Goal: Task Accomplishment & Management: Complete application form

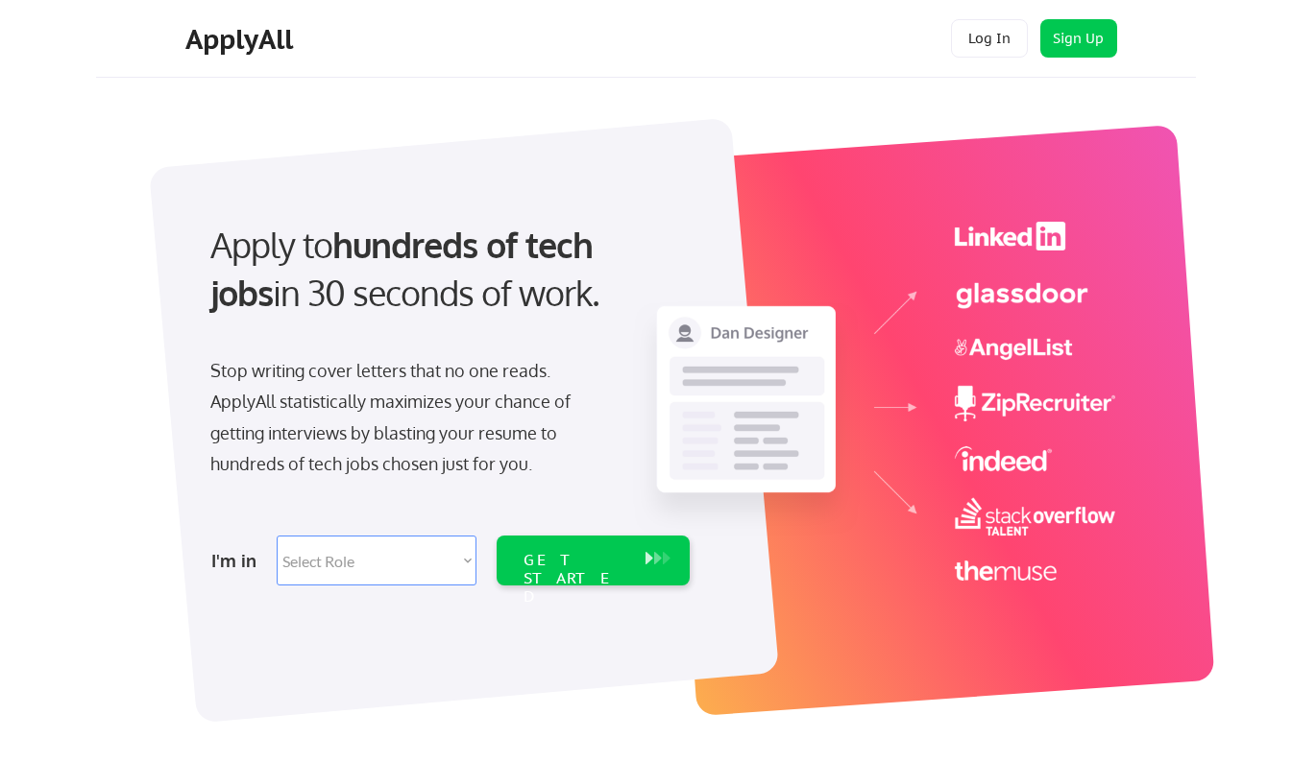
click at [467, 559] on select "Select Role Software Engineering Product Management Customer Success Sales UI/U…" at bounding box center [377, 561] width 200 height 50
select select ""tech_finance_biz_ops_cos""
click at [277, 536] on select "Select Role Software Engineering Product Management Customer Success Sales UI/U…" at bounding box center [377, 561] width 200 height 50
select select ""tech_finance_biz_ops_cos""
click at [532, 560] on div "GET STARTED" at bounding box center [574, 579] width 103 height 56
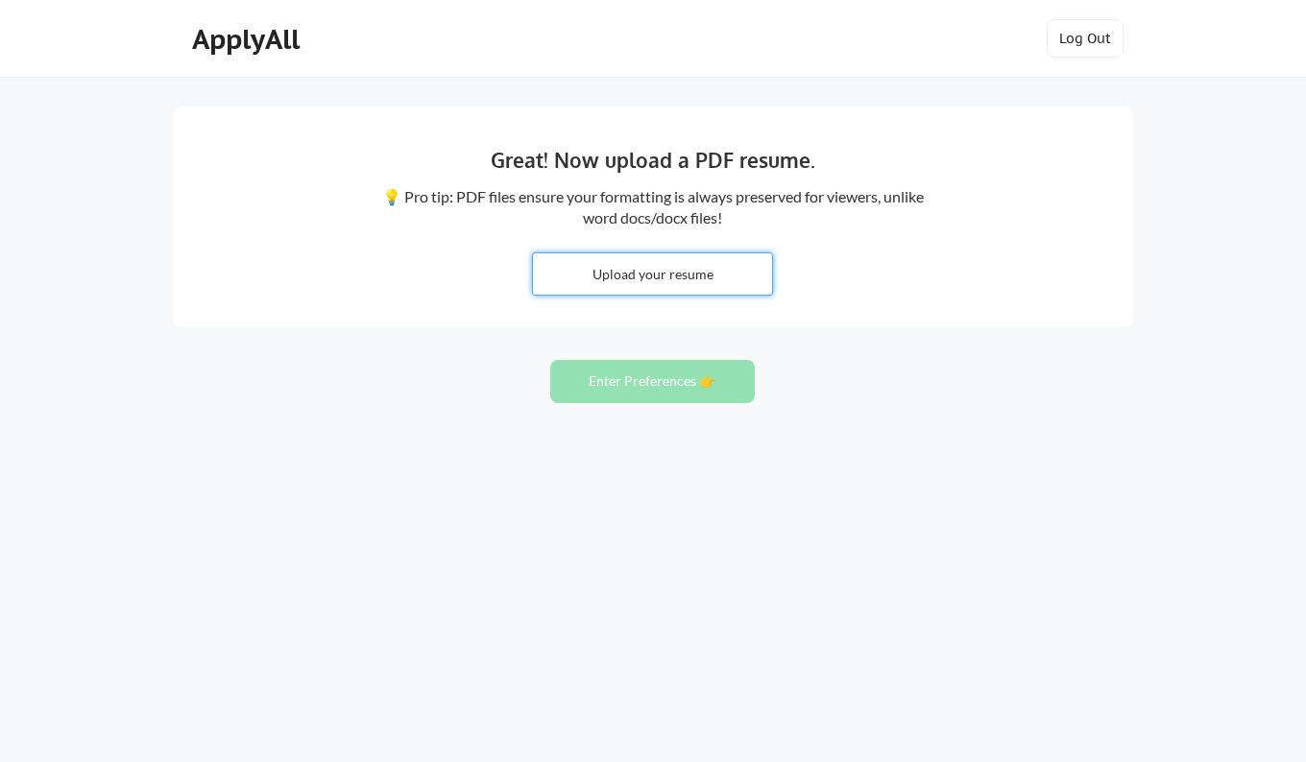
click at [660, 279] on input "file" at bounding box center [652, 274] width 239 height 41
type input "C:\fakepath\Robert Fraser Resume CV.pdf"
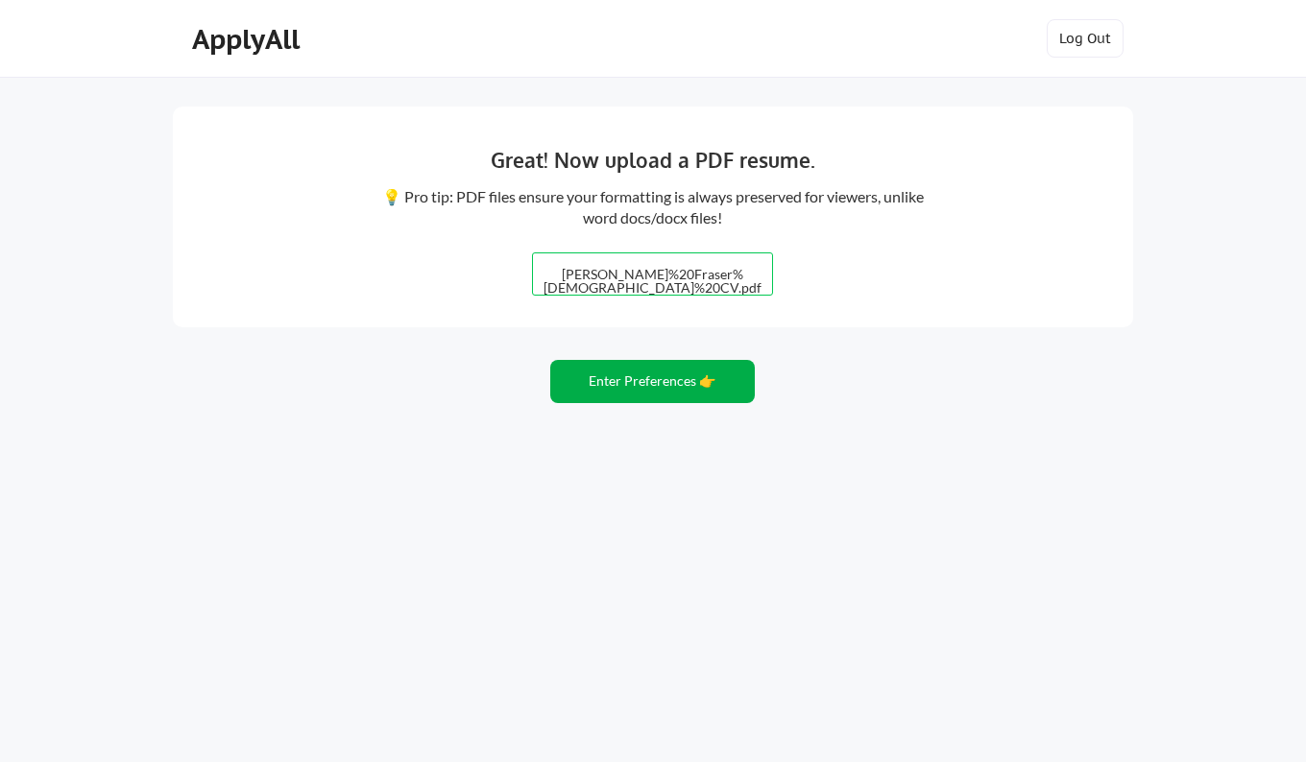
click at [637, 379] on button "Enter Preferences 👉" at bounding box center [652, 381] width 205 height 43
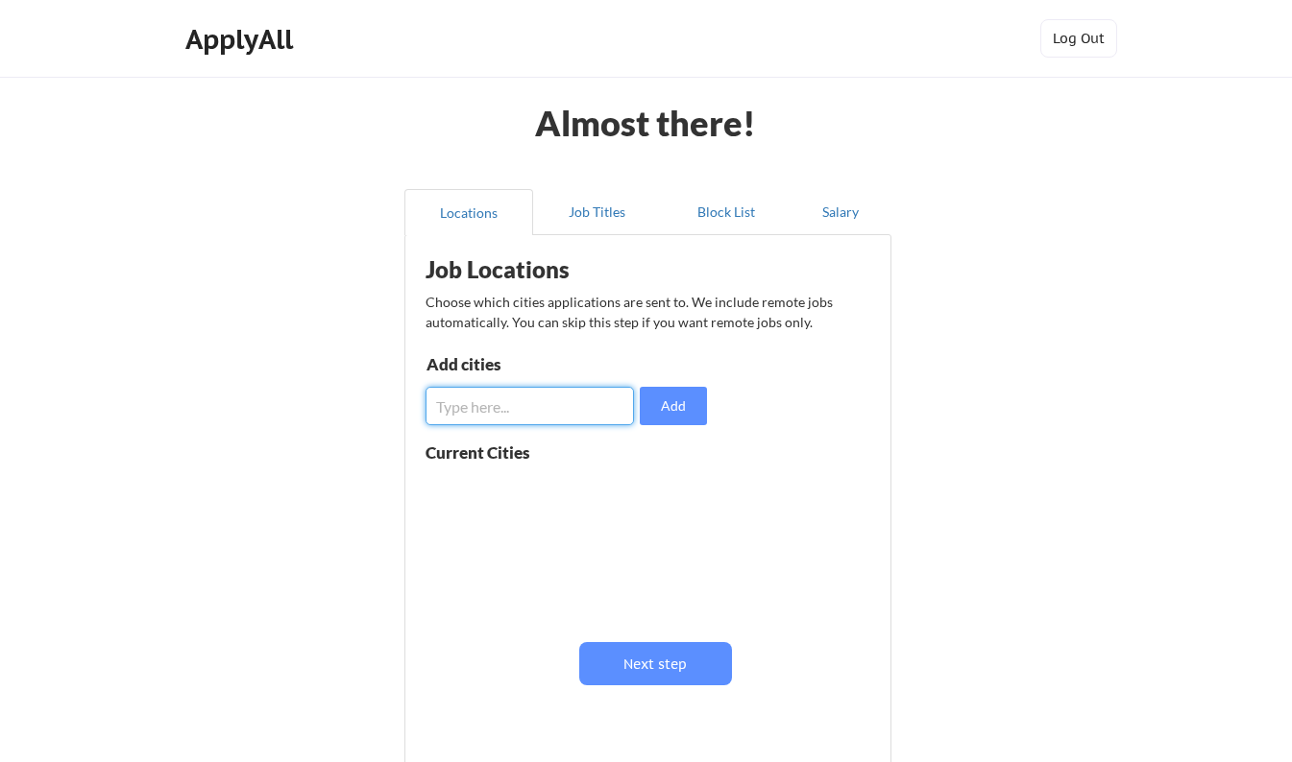
click at [483, 419] on input "input" at bounding box center [529, 406] width 208 height 38
type input "[GEOGRAPHIC_DATA], [GEOGRAPHIC_DATA], Worldwide"
click at [672, 410] on button "Add" at bounding box center [673, 406] width 67 height 38
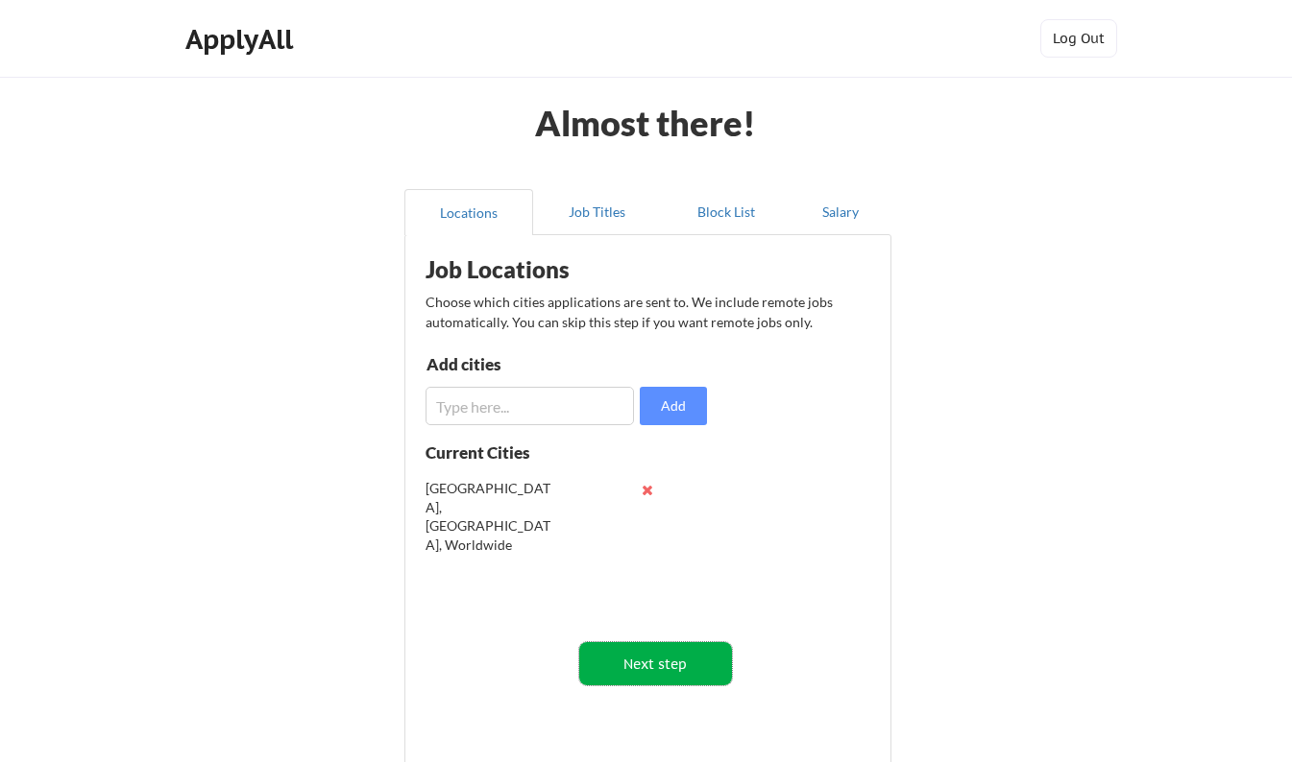
click at [664, 661] on button "Next step" at bounding box center [655, 663] width 153 height 43
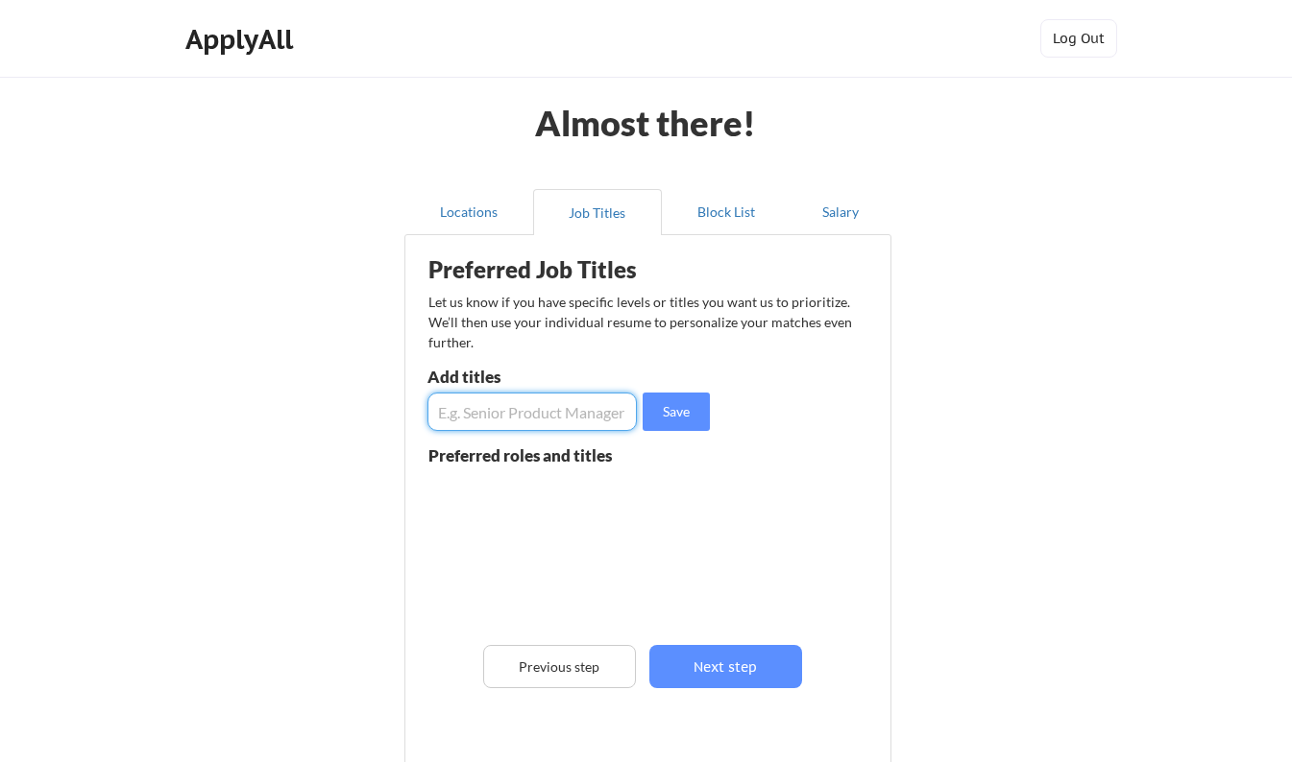
click at [541, 411] on input "input" at bounding box center [531, 412] width 209 height 38
type input "Operations Management, Coordinator, Project Management, Project Engineer"
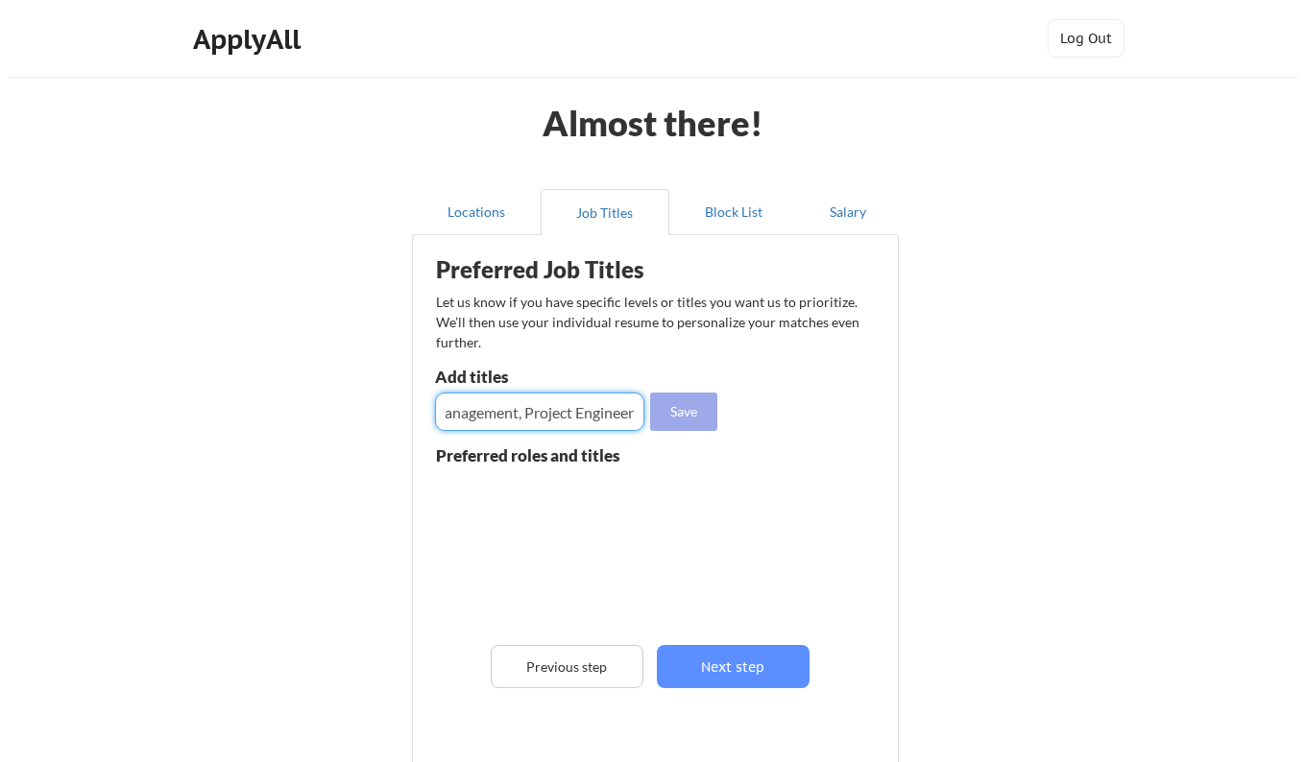
scroll to position [0, 0]
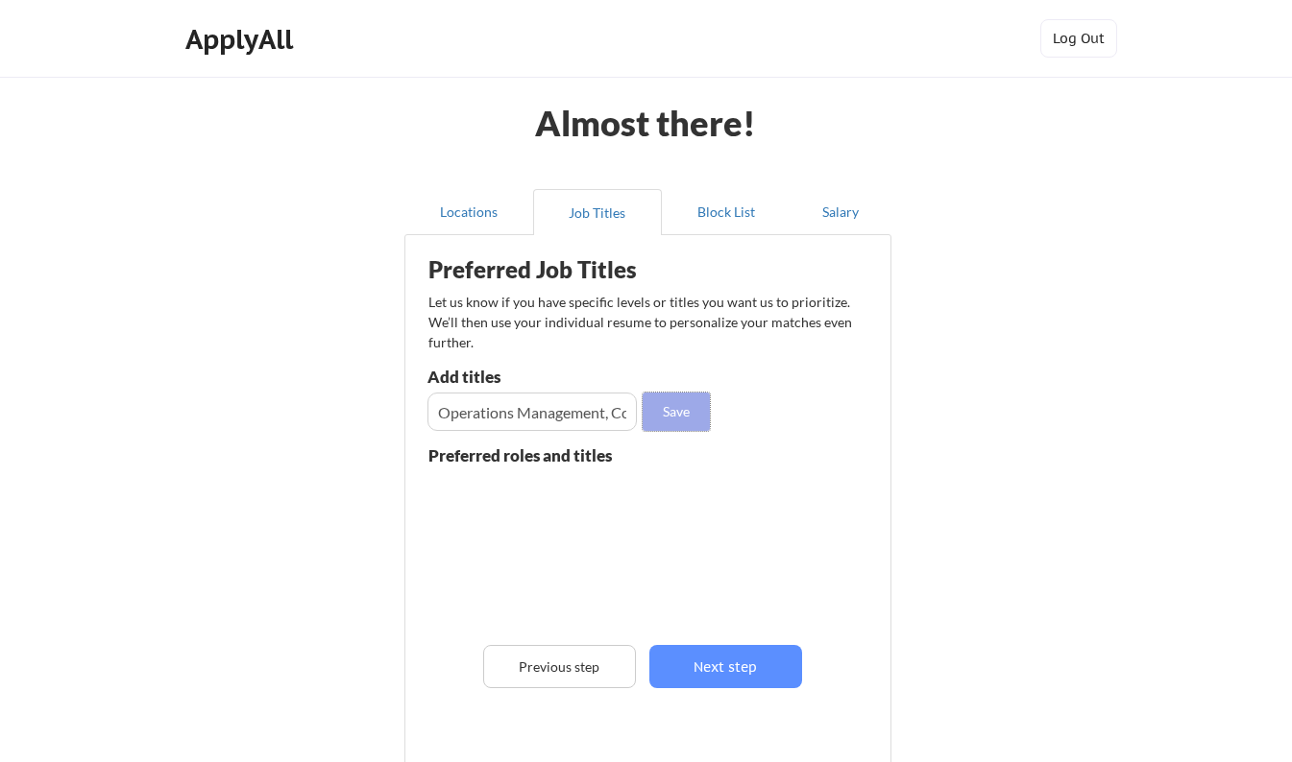
click at [672, 415] on button "Save" at bounding box center [675, 412] width 67 height 38
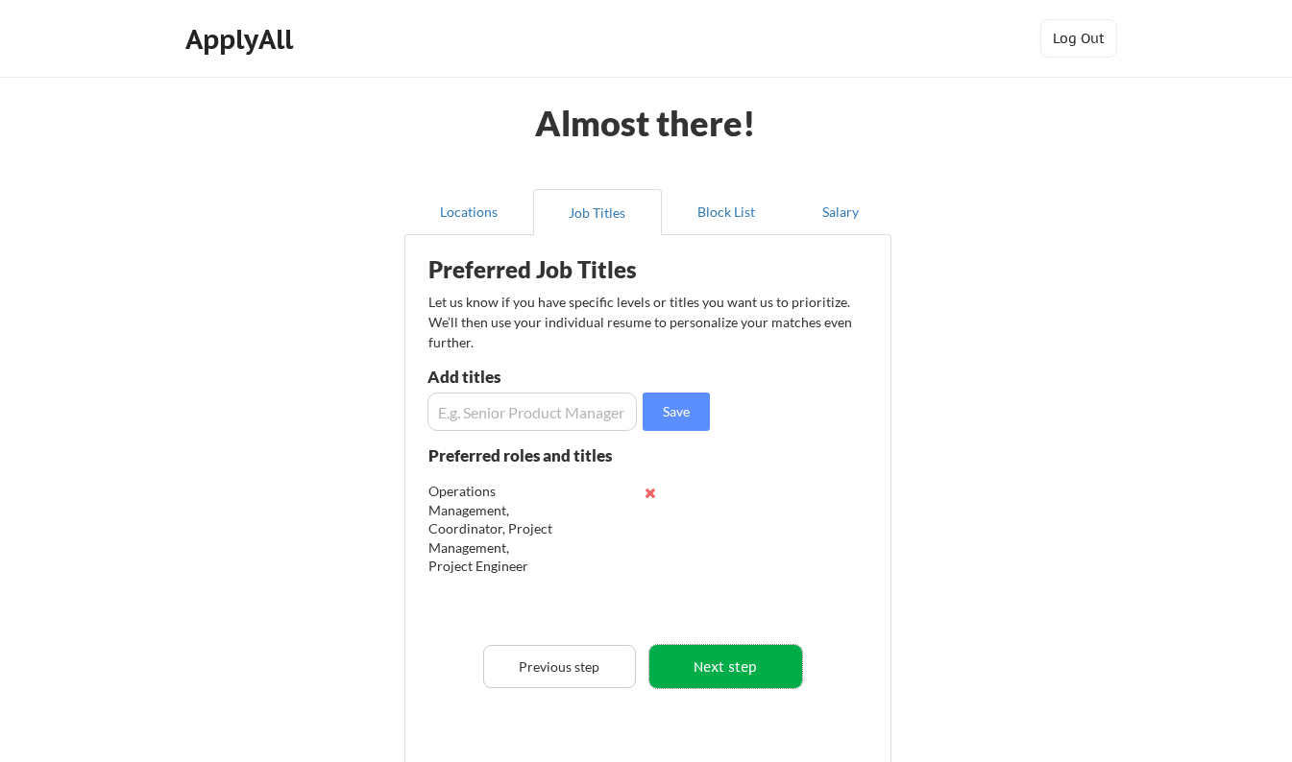
click at [721, 668] on button "Next step" at bounding box center [725, 666] width 153 height 43
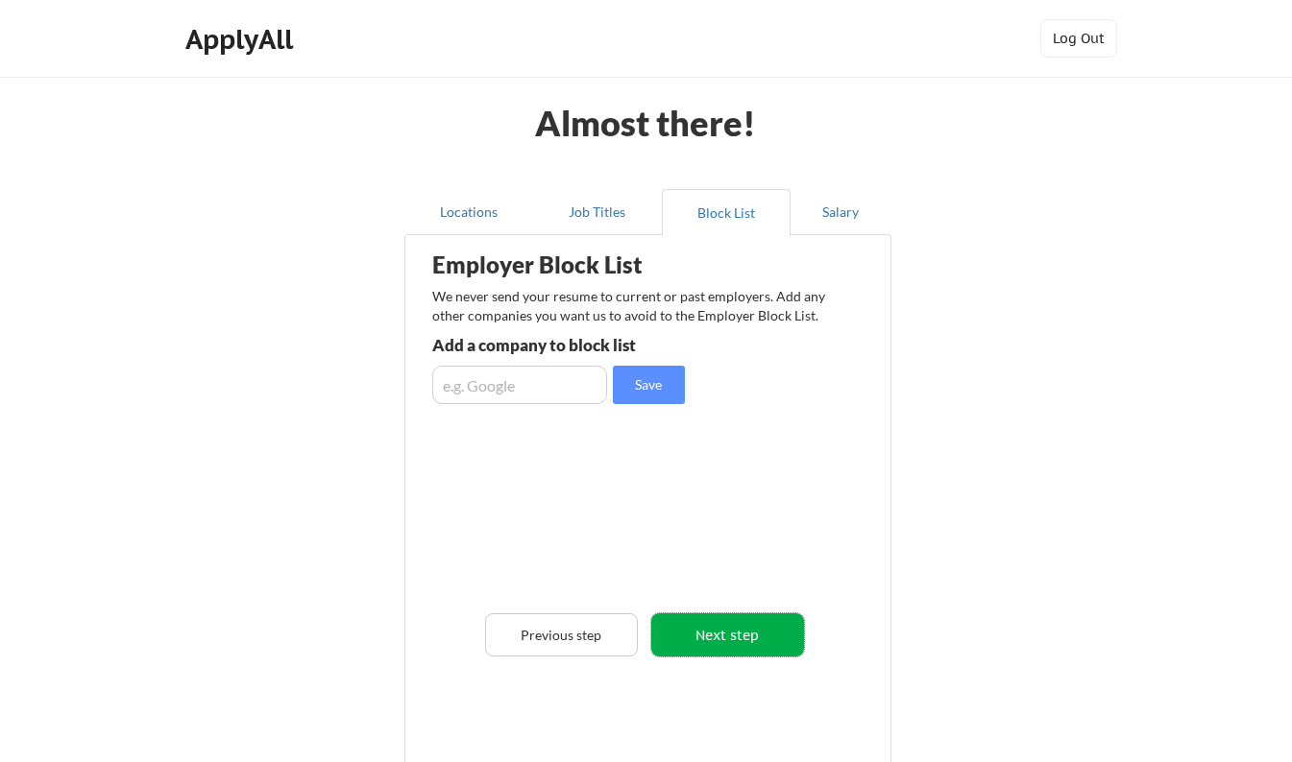
click at [738, 633] on button "Next step" at bounding box center [727, 635] width 153 height 43
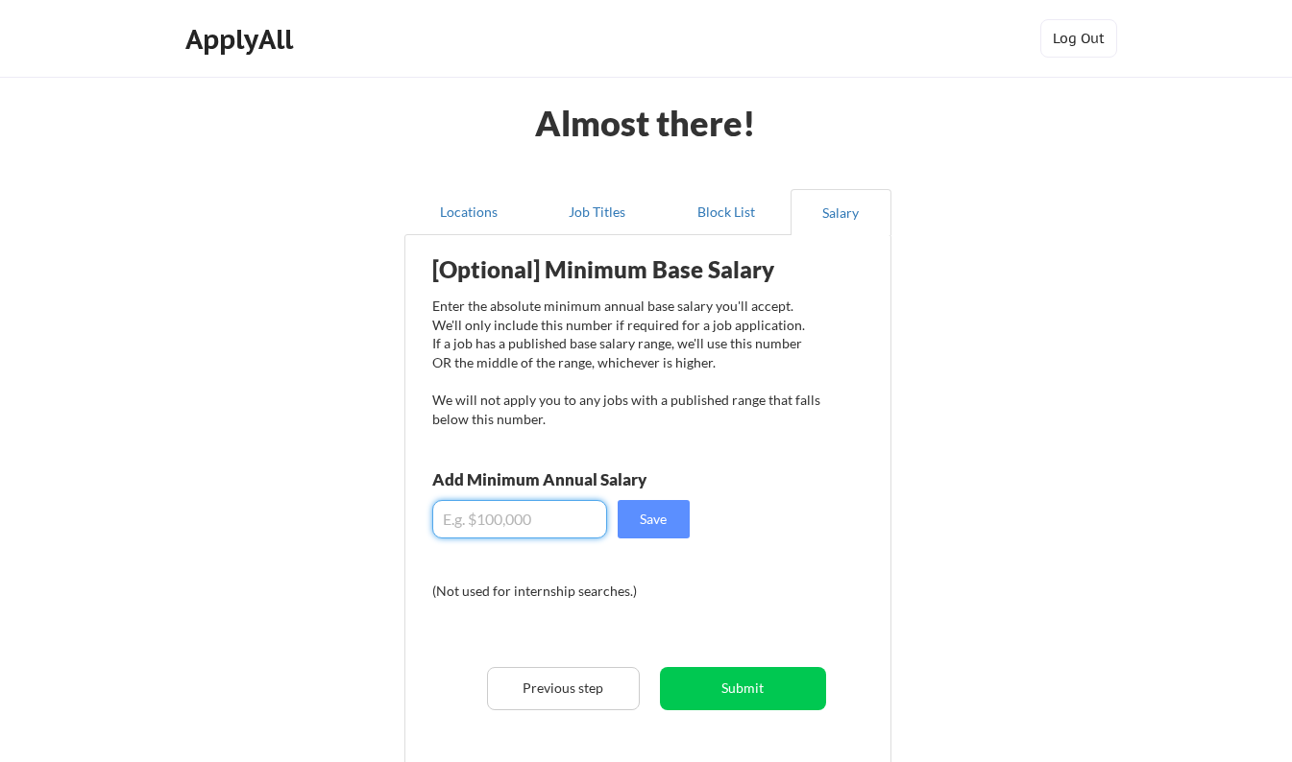
click at [536, 520] on input "input" at bounding box center [519, 519] width 175 height 38
type input "$90,000"
click at [660, 521] on button "Save" at bounding box center [653, 519] width 72 height 38
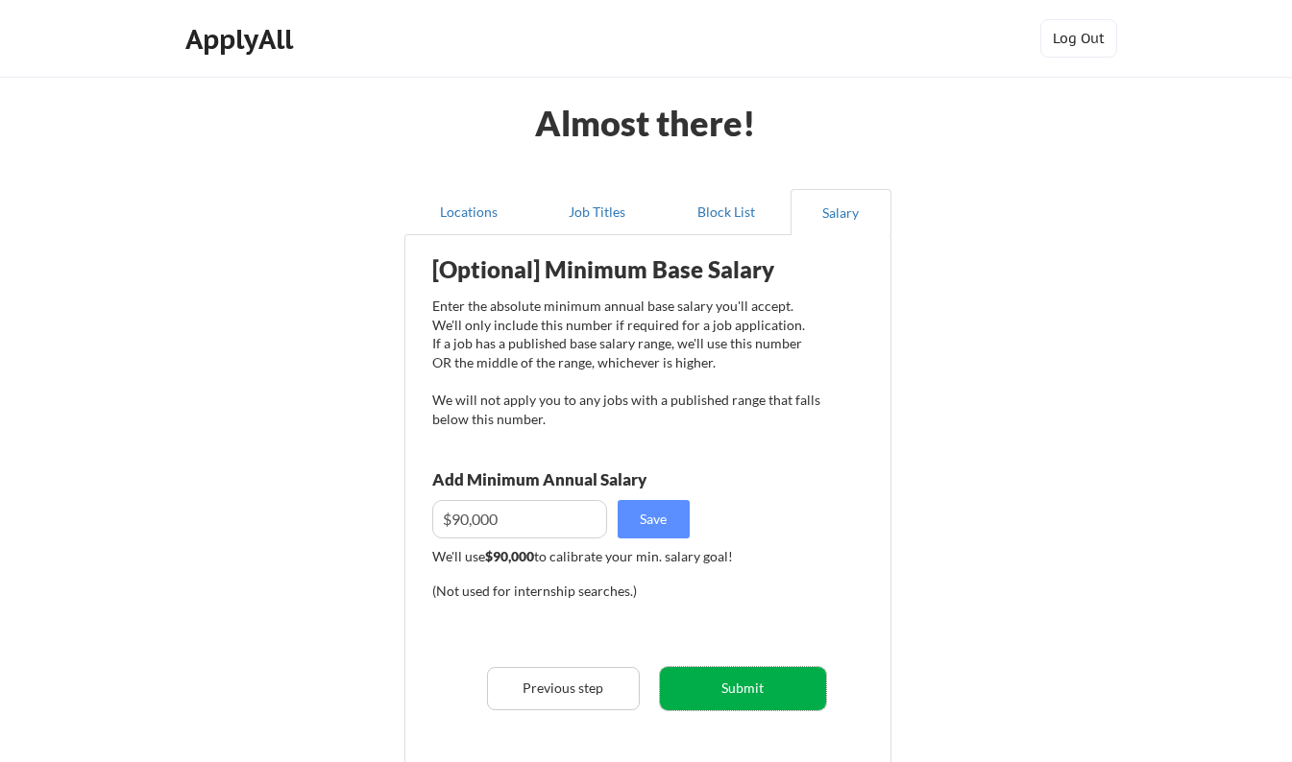
click at [726, 689] on button "Submit" at bounding box center [743, 688] width 166 height 43
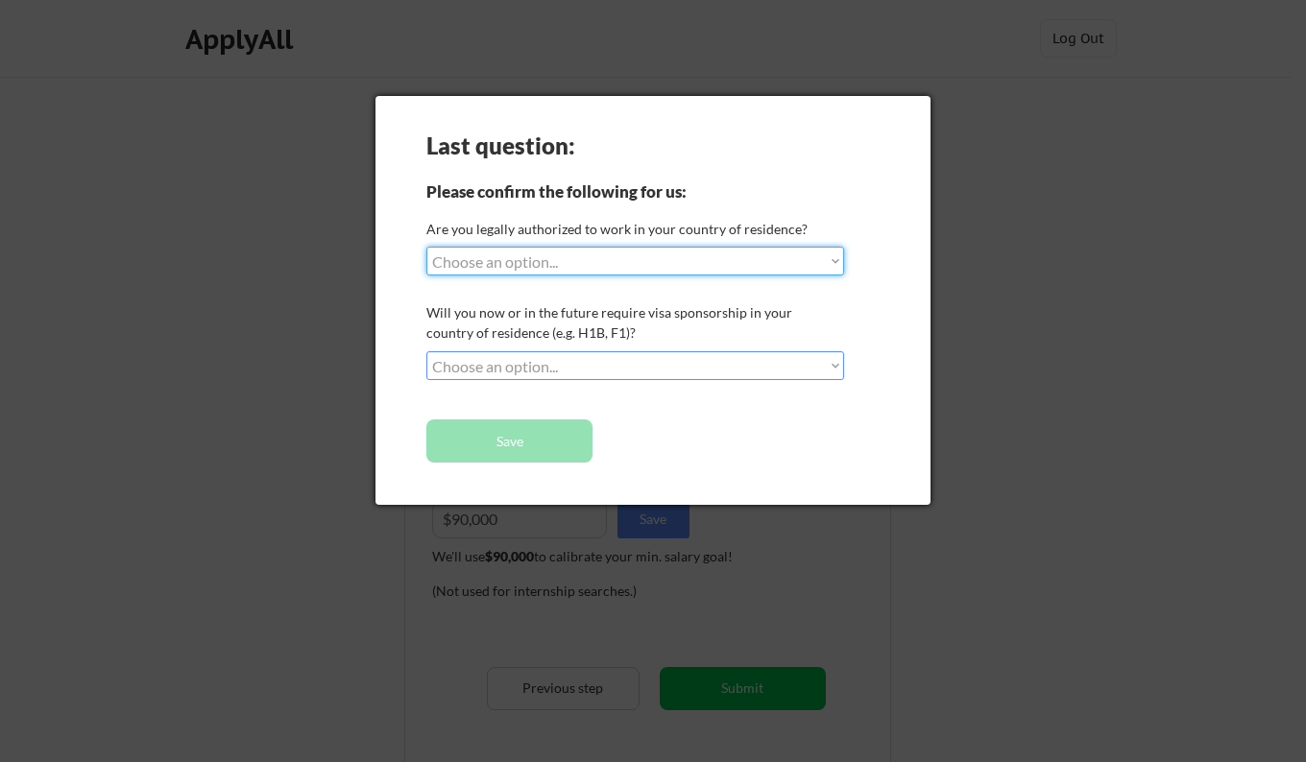
click at [834, 261] on select "Choose an option... Yes, I am a [DEMOGRAPHIC_DATA] Citizen Yes, I am a [DEMOGRA…" at bounding box center [635, 261] width 418 height 29
select select ""no__i_am_not__yet__authorized""
click at [426, 247] on select "Choose an option... Yes, I am a [DEMOGRAPHIC_DATA] Citizen Yes, I am a [DEMOGRA…" at bounding box center [635, 261] width 418 height 29
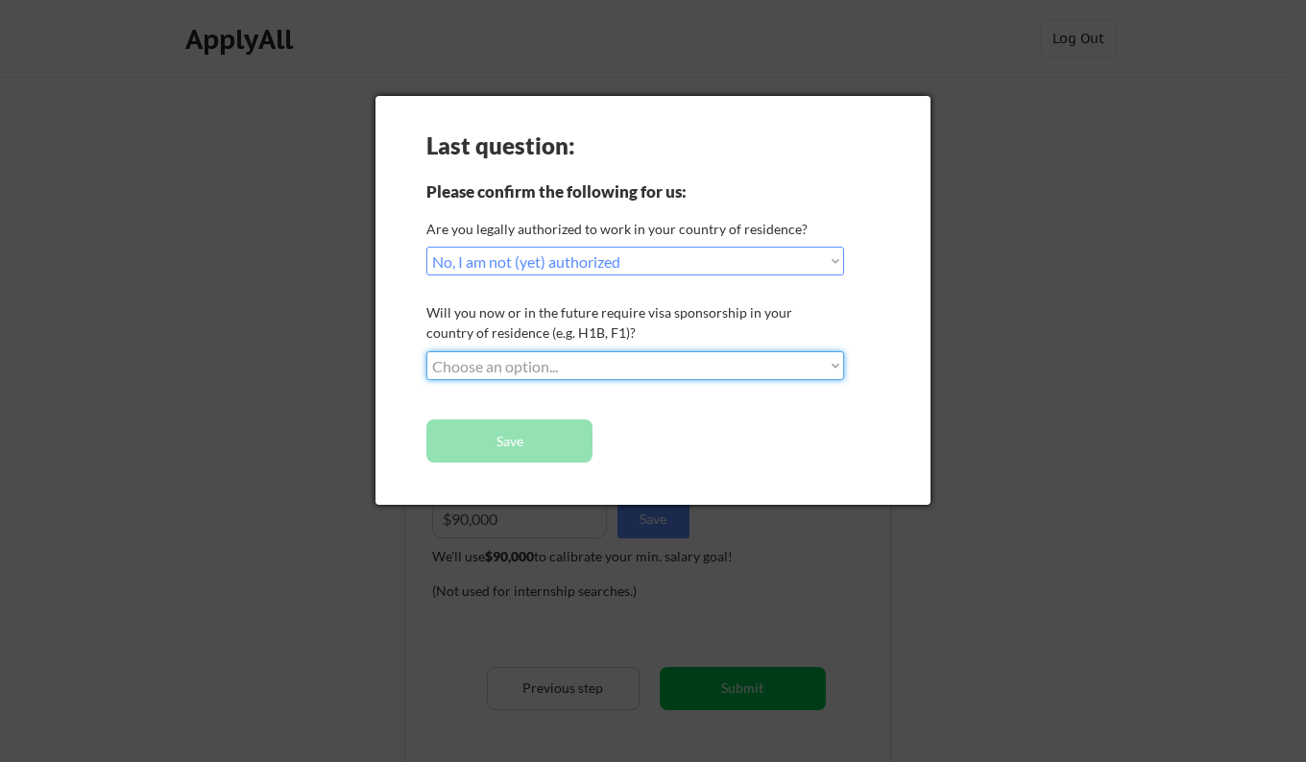
click at [837, 360] on select "Choose an option... No, I will not need sponsorship Yes, I will need sponsorship" at bounding box center [635, 365] width 418 height 29
select select ""yes__i_will_need_sponsorship""
click at [426, 351] on select "Choose an option... No, I will not need sponsorship Yes, I will need sponsorship" at bounding box center [635, 365] width 418 height 29
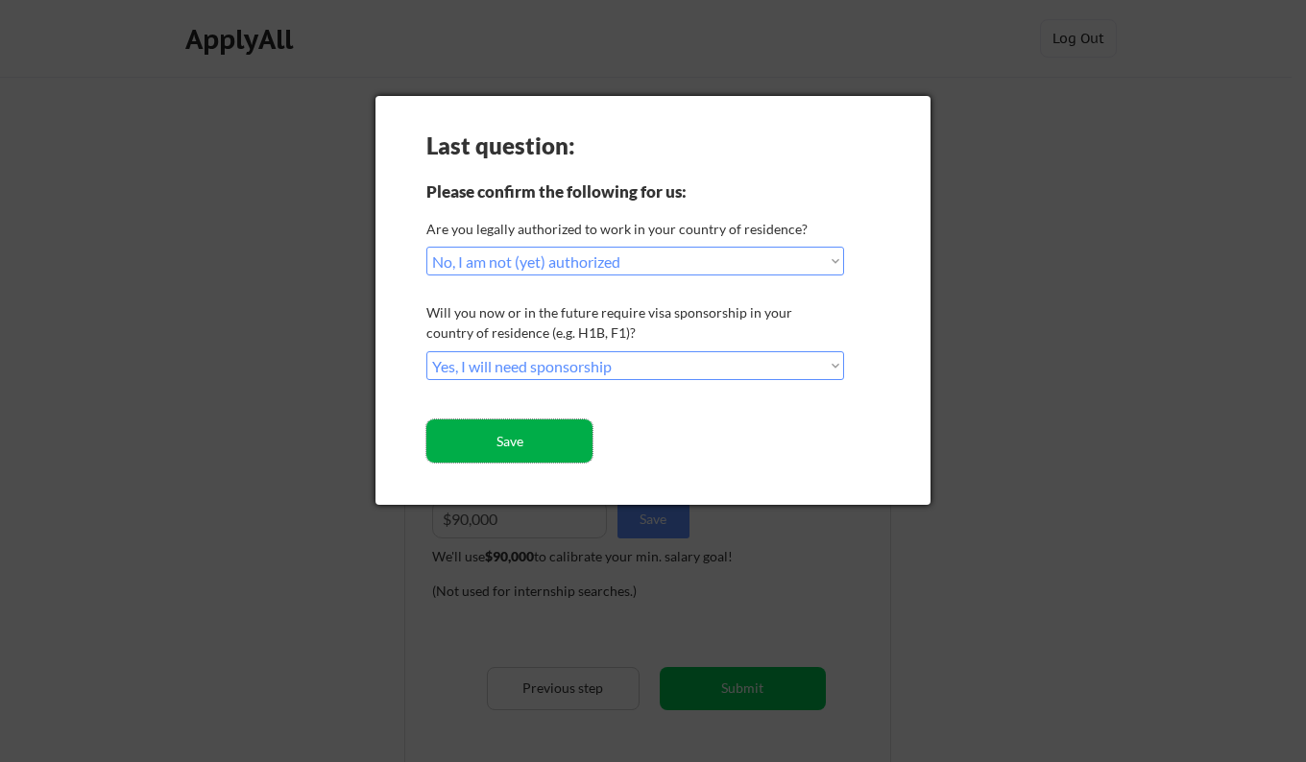
click at [479, 436] on button "Save" at bounding box center [509, 441] width 166 height 43
